Goal: Information Seeking & Learning: Learn about a topic

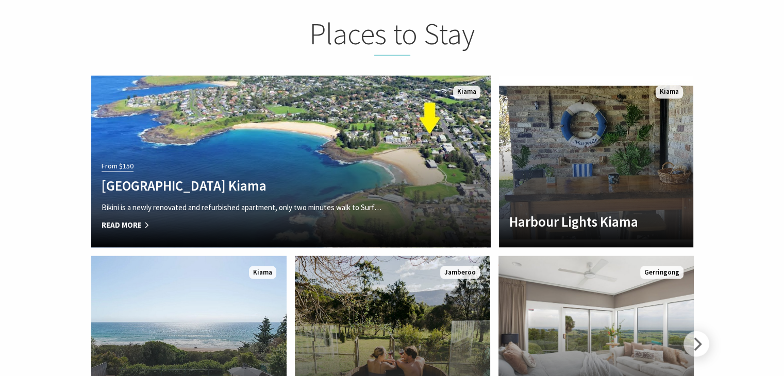
scroll to position [1959, 0]
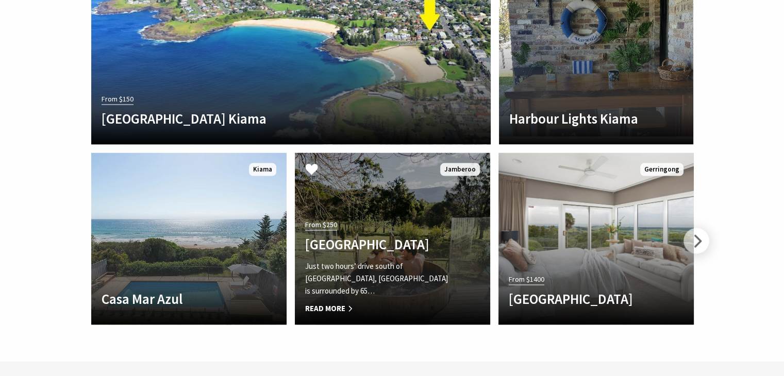
click at [380, 236] on h4 "[GEOGRAPHIC_DATA]" at bounding box center [377, 244] width 145 height 17
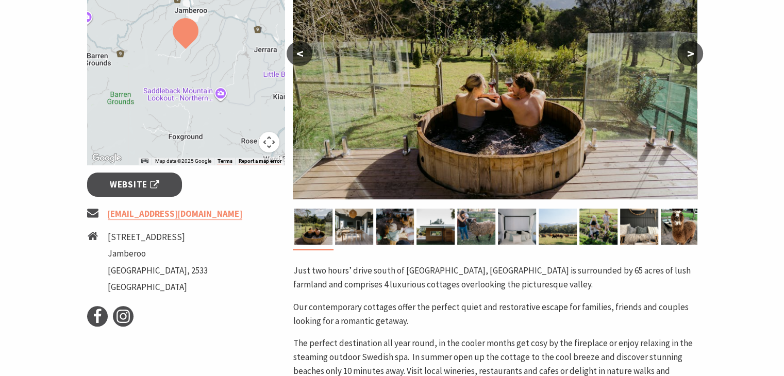
scroll to position [206, 0]
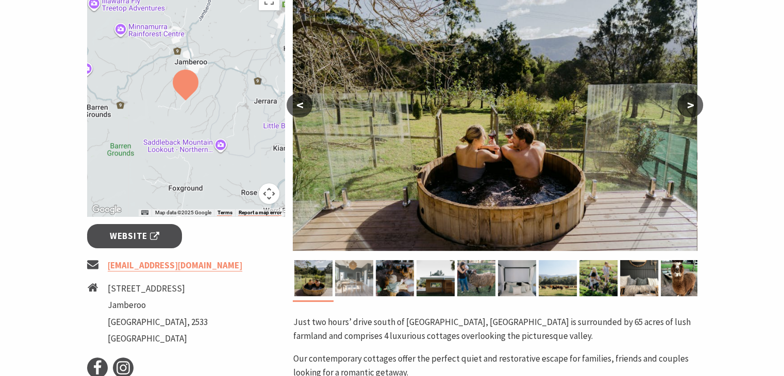
click at [363, 276] on img at bounding box center [354, 278] width 38 height 36
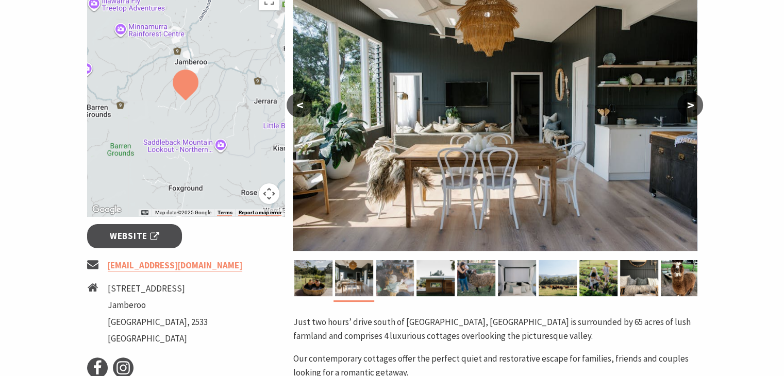
click at [394, 275] on img at bounding box center [395, 278] width 38 height 36
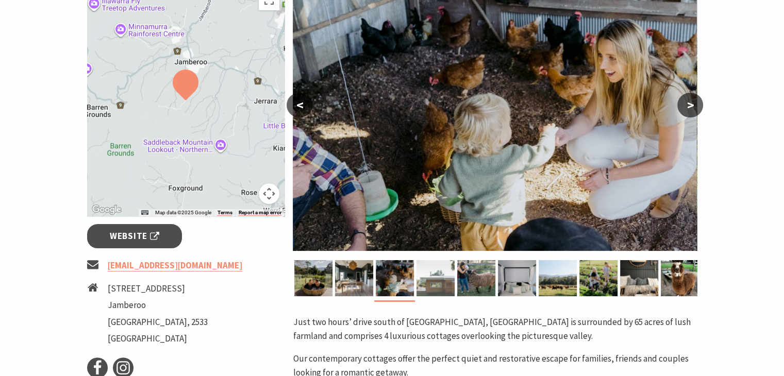
click at [425, 279] on img at bounding box center [436, 278] width 38 height 36
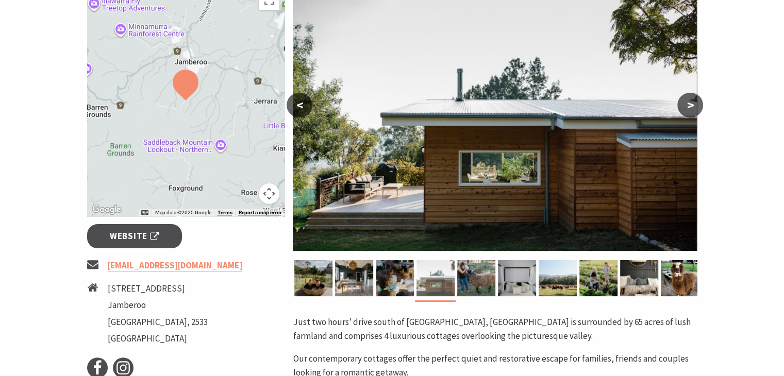
click at [444, 282] on img at bounding box center [436, 278] width 38 height 36
click at [468, 286] on img at bounding box center [476, 278] width 38 height 36
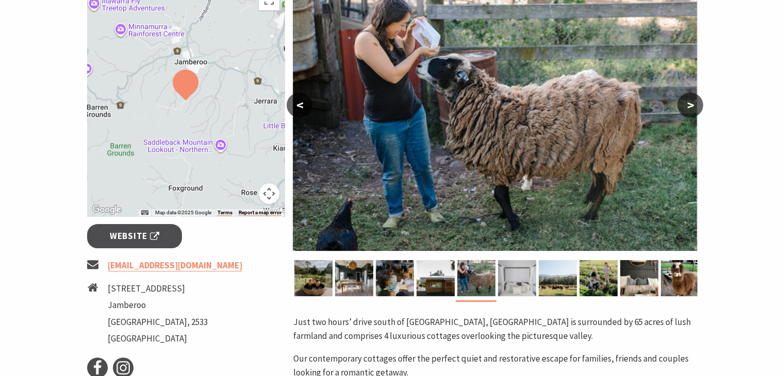
click at [518, 284] on img at bounding box center [517, 278] width 38 height 36
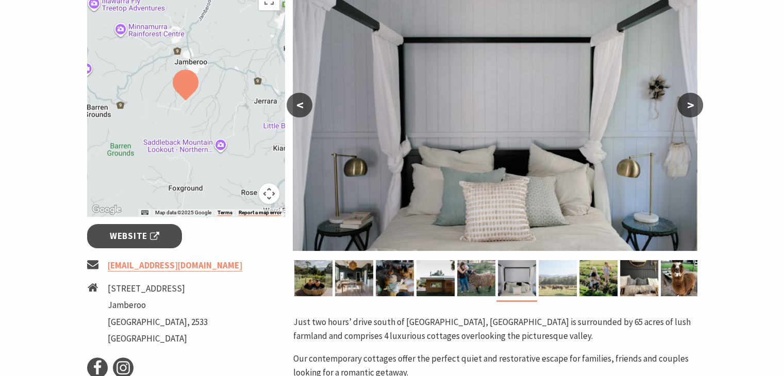
click at [549, 283] on img at bounding box center [558, 278] width 38 height 36
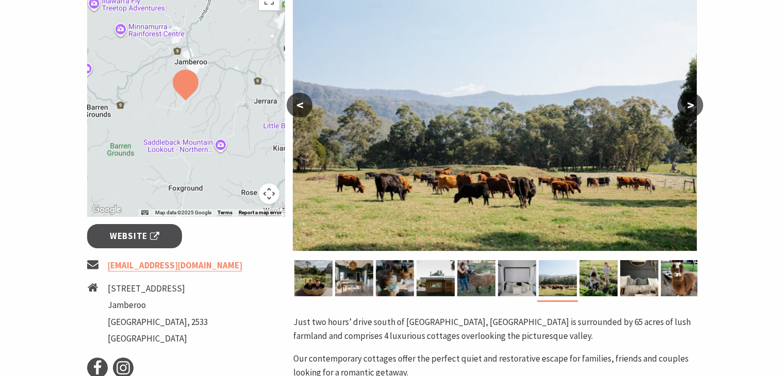
click at [207, 113] on div at bounding box center [186, 101] width 198 height 232
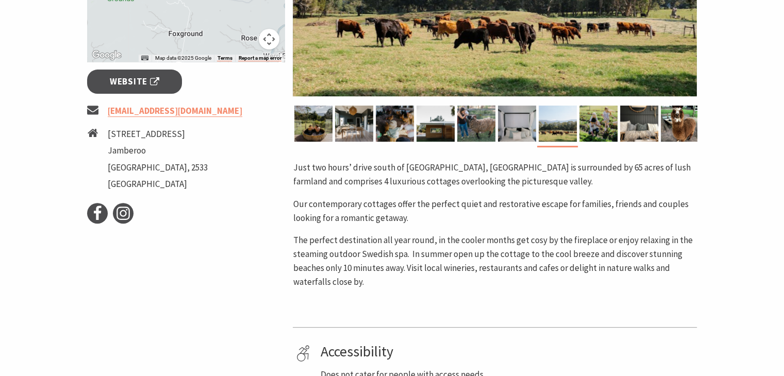
scroll to position [52, 0]
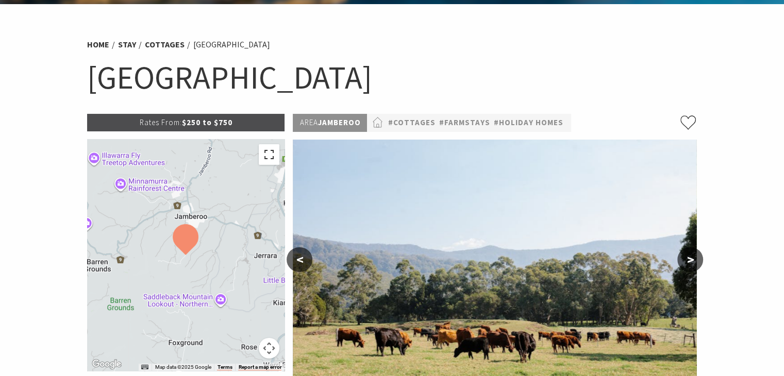
click at [269, 156] on button "Toggle fullscreen view" at bounding box center [269, 154] width 21 height 21
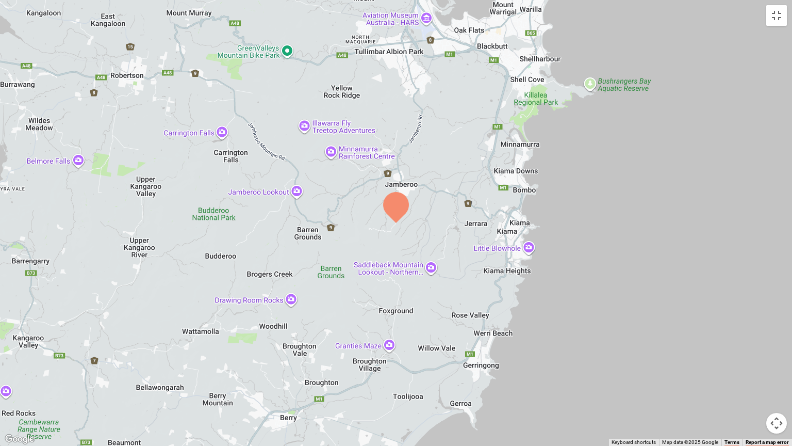
click at [430, 266] on div at bounding box center [396, 223] width 792 height 446
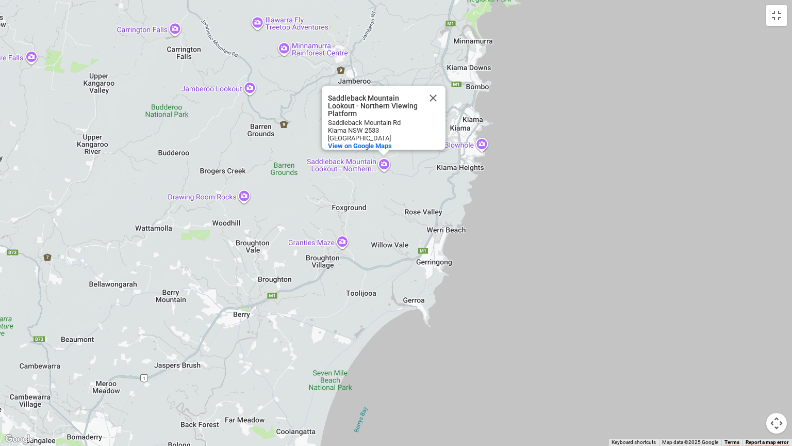
drag, startPoint x: 459, startPoint y: 102, endPoint x: 413, endPoint y: 0, distance: 112.4
click at [413, 0] on div "Saddleback Mountain Lookout - Northern Viewing Platform Saddleback Mountain Loo…" at bounding box center [396, 223] width 792 height 446
click at [778, 17] on button "Toggle fullscreen view" at bounding box center [776, 15] width 21 height 21
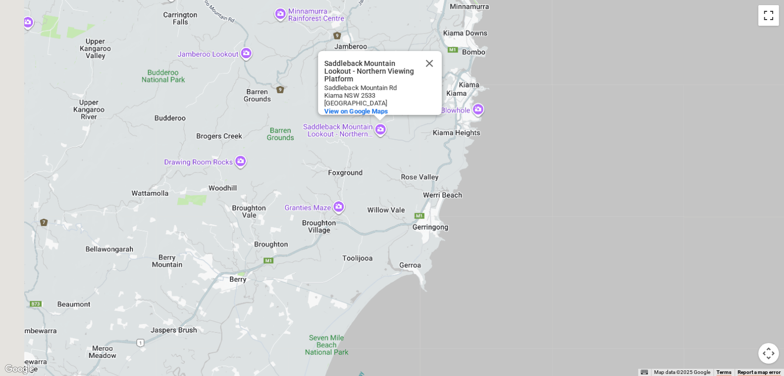
scroll to position [361, 0]
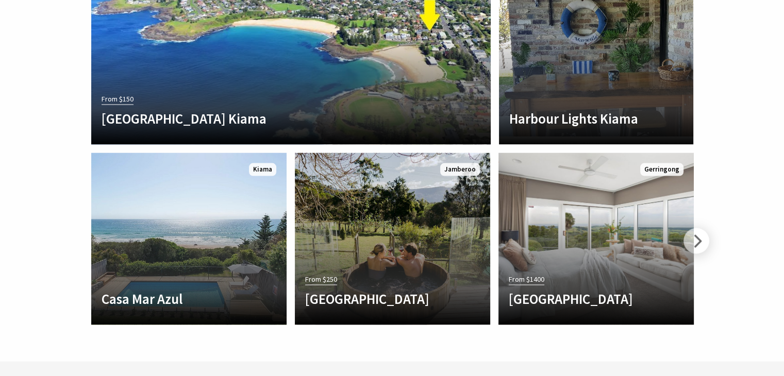
scroll to position [339, 797]
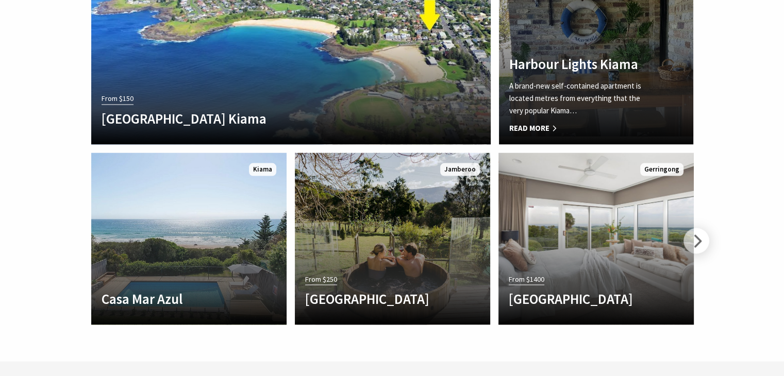
click at [580, 61] on h4 "Harbour Lights Kiama" at bounding box center [581, 63] width 144 height 17
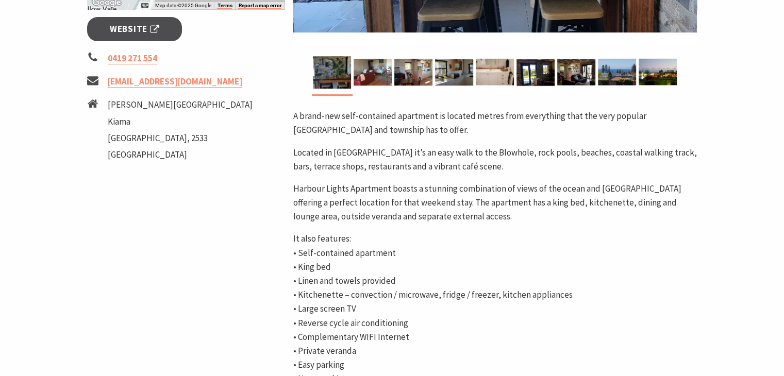
scroll to position [258, 0]
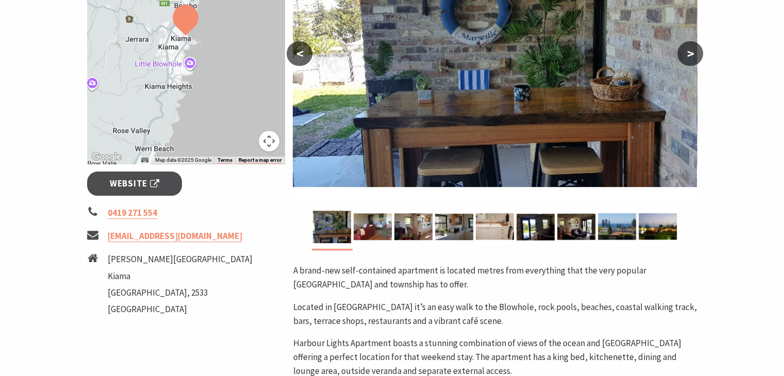
click at [693, 53] on button ">" at bounding box center [691, 53] width 26 height 25
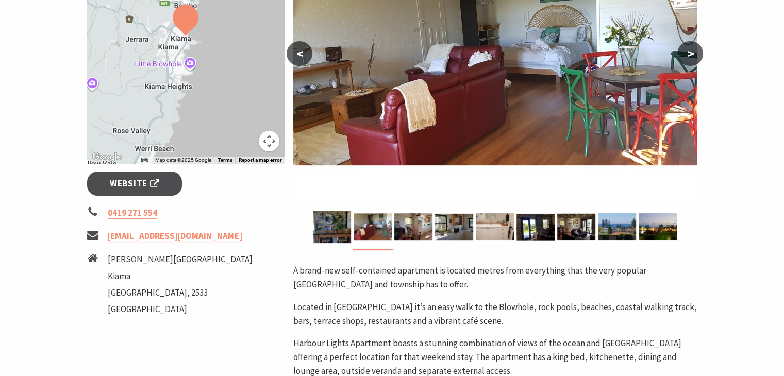
click at [693, 53] on button ">" at bounding box center [691, 53] width 26 height 25
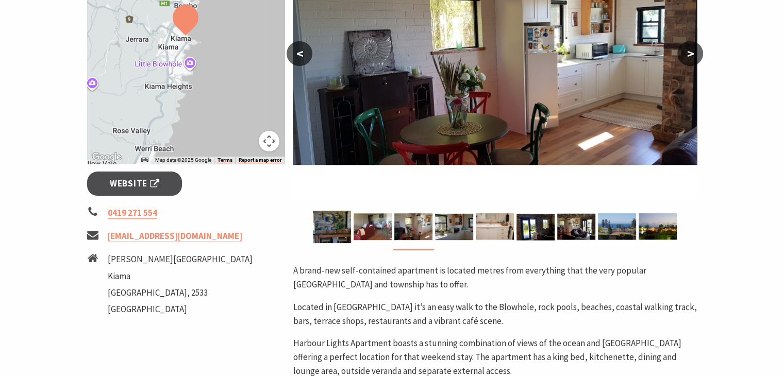
click at [693, 53] on button ">" at bounding box center [691, 53] width 26 height 25
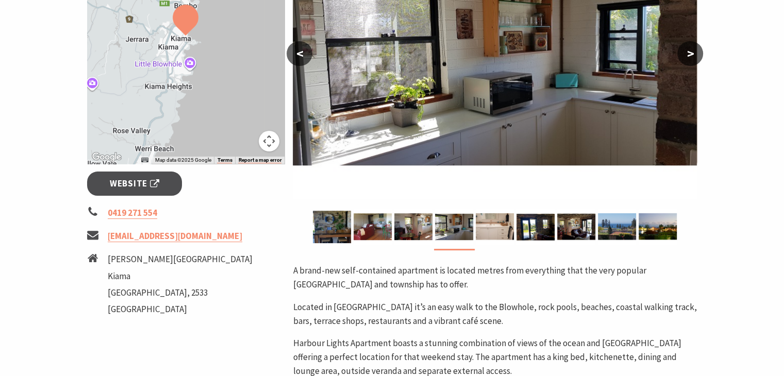
scroll to position [52, 0]
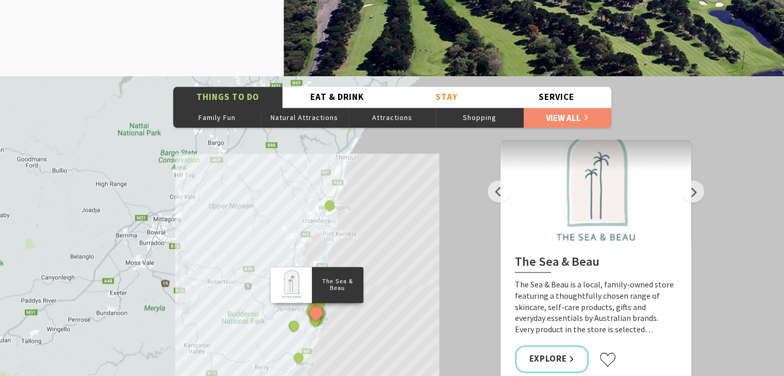
scroll to position [1190, 0]
